Goal: Task Accomplishment & Management: Use online tool/utility

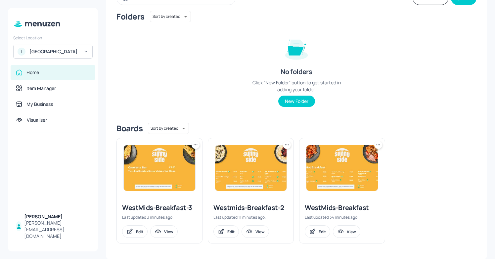
scroll to position [47, 0]
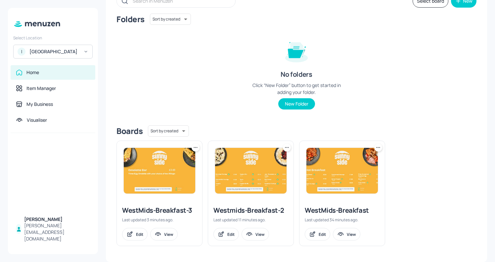
click at [47, 47] on div "I [GEOGRAPHIC_DATA]" at bounding box center [52, 52] width 79 height 14
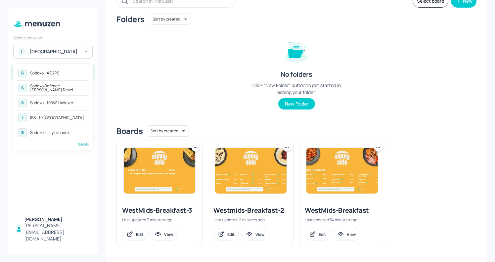
click at [82, 146] on div "See All" at bounding box center [53, 144] width 73 height 5
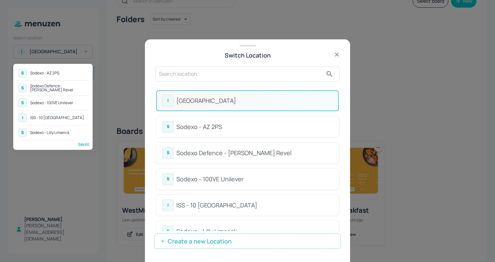
drag, startPoint x: 337, startPoint y: 109, endPoint x: 337, endPoint y: 126, distance: 17.9
click at [337, 126] on div at bounding box center [247, 131] width 495 height 262
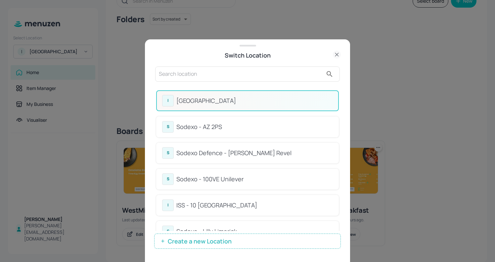
click at [207, 74] on input "text" at bounding box center [241, 74] width 164 height 11
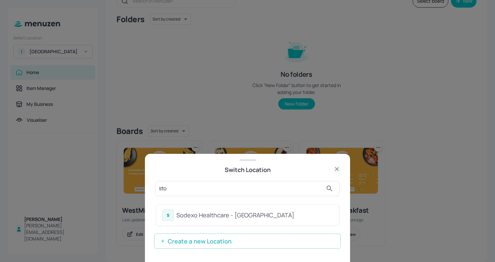
type input "sto"
click at [196, 218] on div "Sodexo Healthcare - [GEOGRAPHIC_DATA]" at bounding box center [254, 215] width 156 height 9
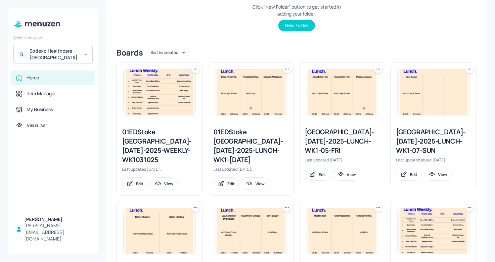
scroll to position [129, 0]
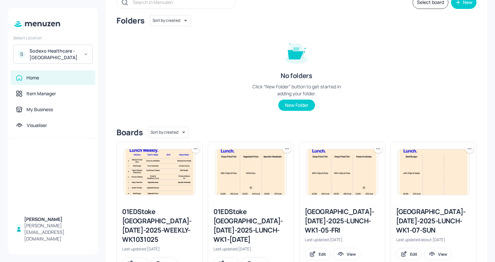
scroll to position [0, 0]
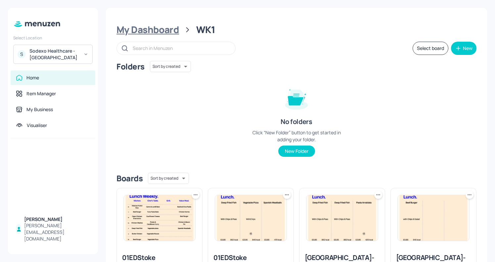
click at [153, 28] on div "My Dashboard" at bounding box center [147, 30] width 63 height 12
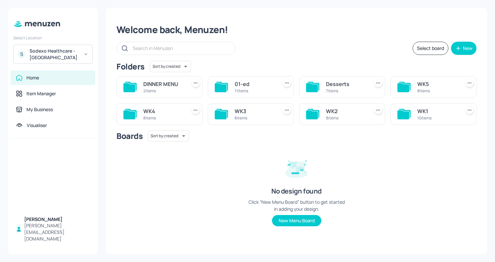
click at [343, 111] on div "WK2" at bounding box center [346, 111] width 40 height 8
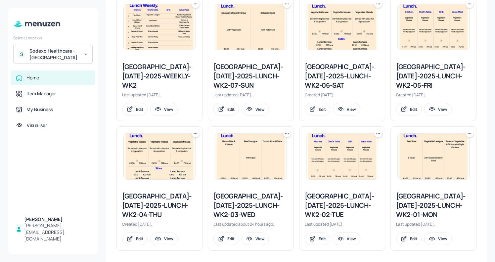
scroll to position [195, 0]
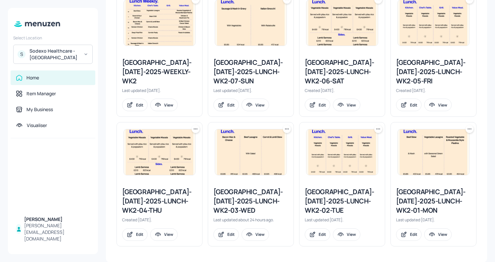
click at [151, 205] on div "[GEOGRAPHIC_DATA]-[DATE]-2025-LUNCH-WK2-04-THU" at bounding box center [159, 201] width 75 height 28
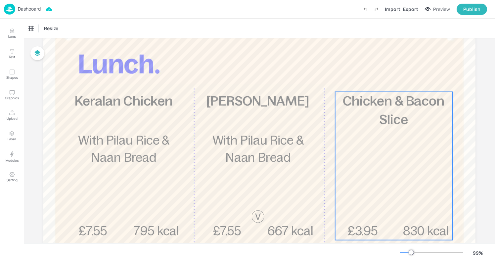
scroll to position [50, 0]
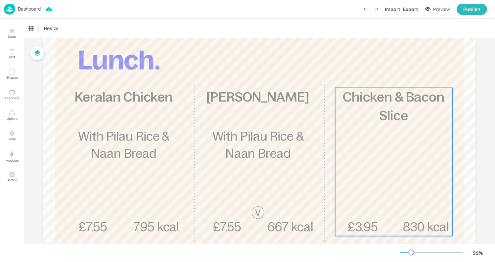
click at [368, 168] on div "£3.95 Chicken & Bacon Slice 830 kcal" at bounding box center [393, 162] width 117 height 148
click at [389, 72] on div "Edit Item" at bounding box center [389, 76] width 9 height 9
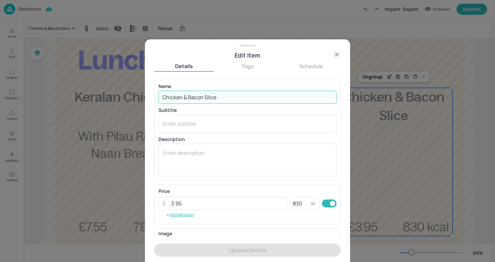
drag, startPoint x: 236, startPoint y: 103, endPoint x: 91, endPoint y: 98, distance: 145.0
click at [91, 98] on div "Edit Item Details Tags Schedule Name Chicken & Bacon Slice ​ Subtitle x ​ Descr…" at bounding box center [247, 131] width 495 height 262
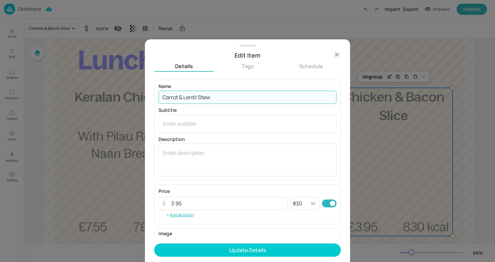
click at [272, 103] on input "Carrot & Lentil Stew" at bounding box center [247, 97] width 178 height 13
type input "Carrot & Lentil Stew"
click at [212, 125] on textarea at bounding box center [247, 123] width 169 height 7
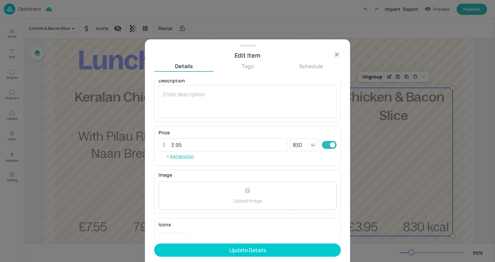
scroll to position [87, 0]
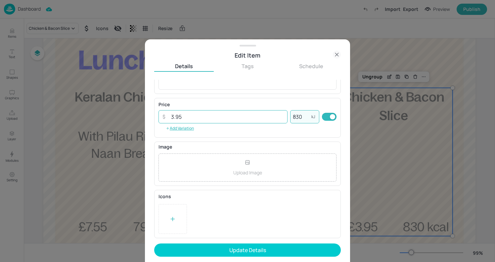
drag, startPoint x: 306, startPoint y: 117, endPoint x: 244, endPoint y: 117, distance: 62.2
click at [244, 117] on div "​ 3.95 ​ 830 kJ ​" at bounding box center [247, 116] width 178 height 13
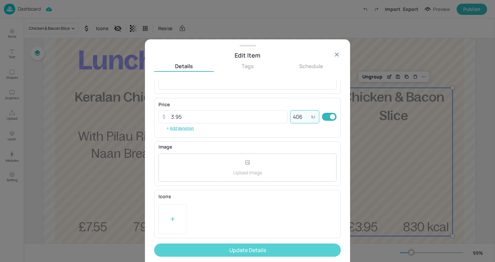
type input "406"
click at [225, 244] on button "Update Details" at bounding box center [247, 250] width 187 height 13
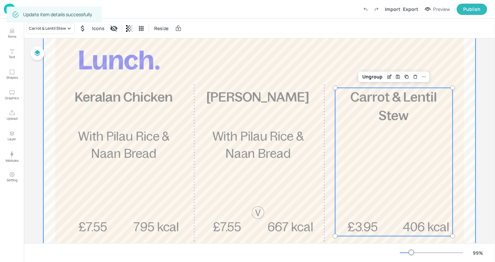
click at [228, 51] on div at bounding box center [259, 187] width 432 height 355
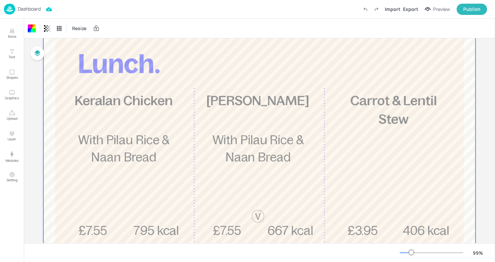
scroll to position [188, 0]
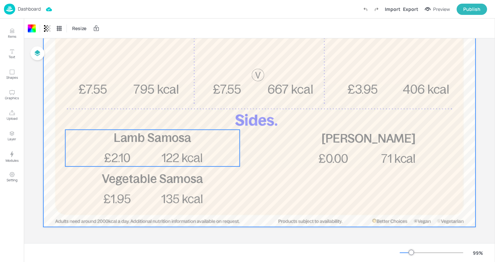
click at [191, 156] on span "122 kcal" at bounding box center [182, 158] width 41 height 14
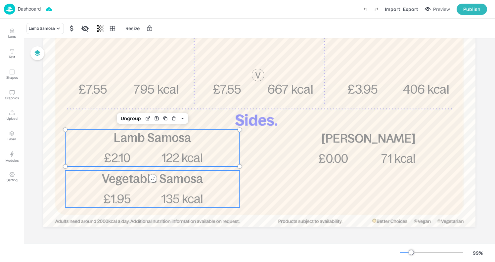
click at [160, 187] on div "£1.95 Vegetable Samosa 135 kcal" at bounding box center [152, 189] width 174 height 37
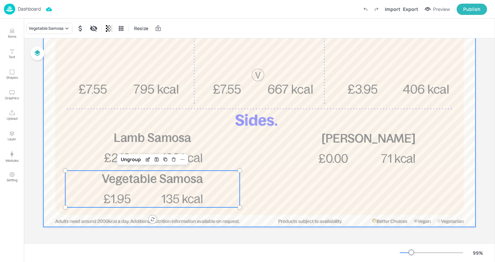
click at [274, 180] on div at bounding box center [259, 49] width 432 height 355
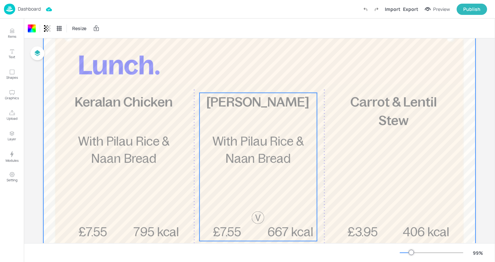
scroll to position [0, 0]
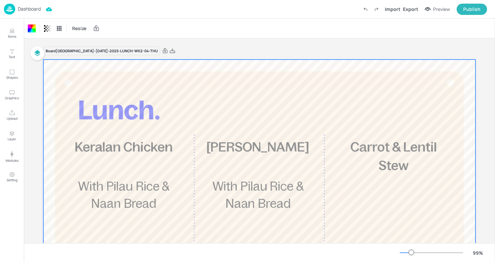
click at [323, 100] on div at bounding box center [259, 237] width 432 height 355
click at [413, 10] on div "Export" at bounding box center [410, 9] width 15 height 7
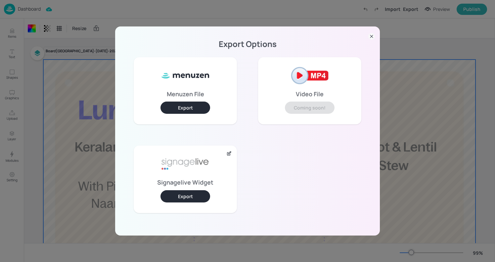
click at [194, 195] on button "Export" at bounding box center [185, 196] width 50 height 12
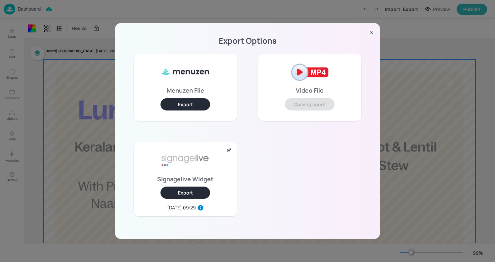
click at [93, 16] on div "Export Options Menuzen File Export Video File Coming soon! Signagelive Widget E…" at bounding box center [247, 131] width 495 height 262
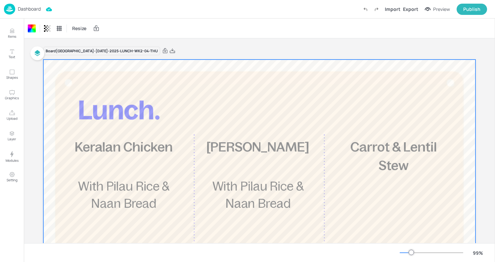
click at [9, 9] on img at bounding box center [9, 9] width 11 height 11
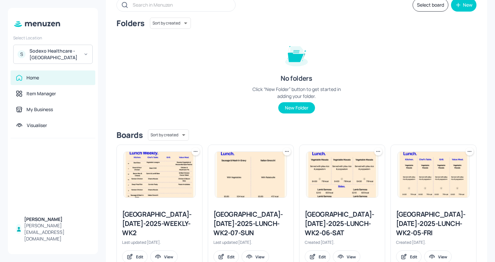
scroll to position [47, 0]
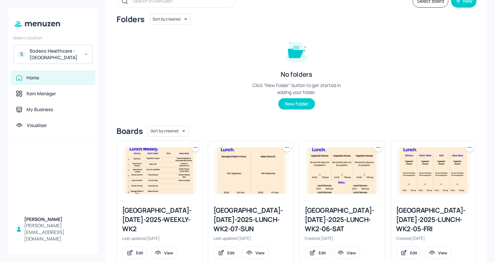
click at [141, 211] on div "[GEOGRAPHIC_DATA]-[DATE]-2025-WEEKLY-WK2" at bounding box center [159, 220] width 75 height 28
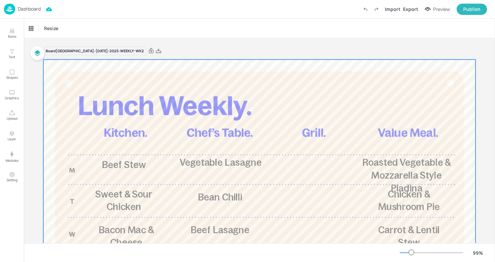
click at [297, 96] on div at bounding box center [259, 237] width 432 height 355
click at [405, 12] on div "Export" at bounding box center [410, 9] width 15 height 7
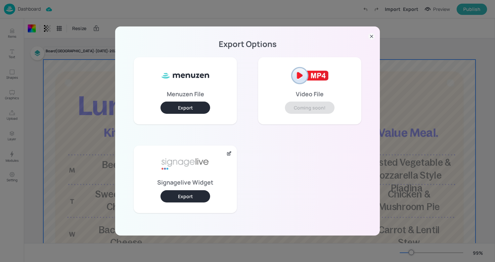
click at [182, 196] on button "Export" at bounding box center [185, 196] width 50 height 12
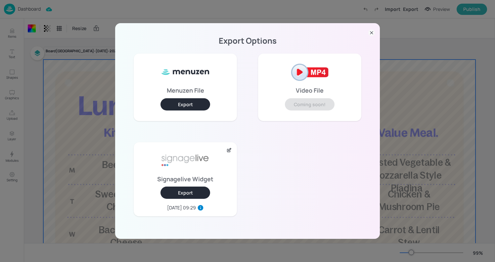
click at [234, 14] on div "Export Options Menuzen File Export Video File Coming soon! Signagelive Widget E…" at bounding box center [247, 131] width 495 height 262
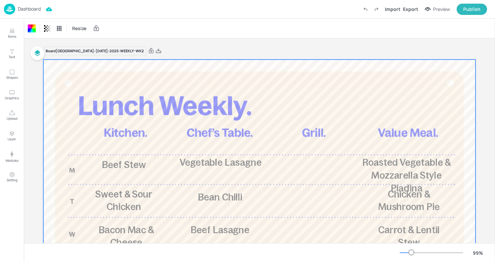
click at [8, 7] on img at bounding box center [9, 9] width 11 height 11
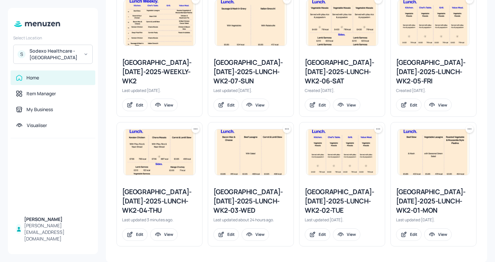
scroll to position [194, 0]
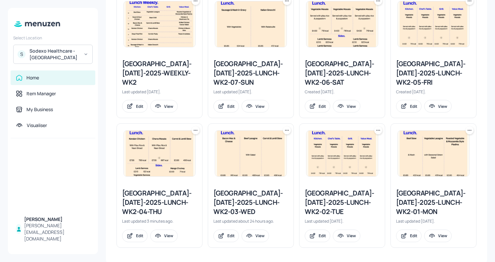
click at [151, 205] on div "[GEOGRAPHIC_DATA]-[DATE]-2025-LUNCH-WK2-04-THU" at bounding box center [159, 203] width 75 height 28
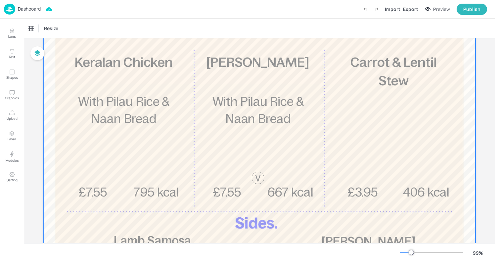
scroll to position [84, 0]
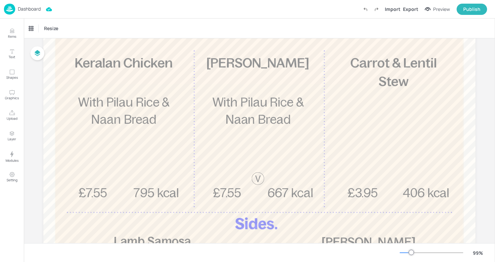
click at [17, 8] on div "Dashboard" at bounding box center [22, 9] width 37 height 11
